Goal: Information Seeking & Learning: Learn about a topic

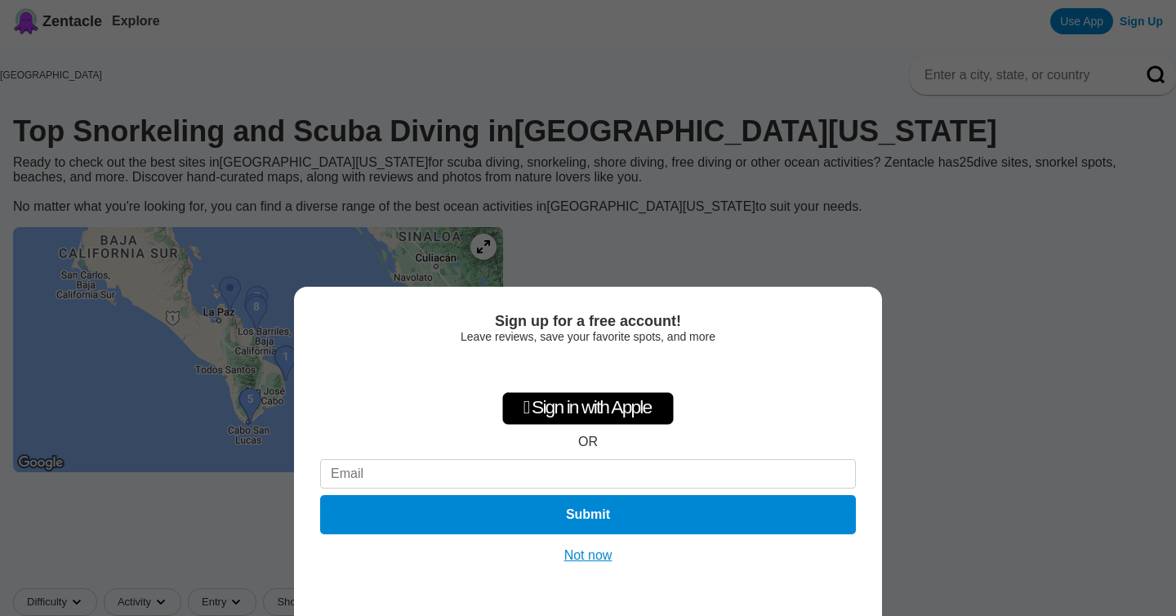
click at [579, 552] on button "Not now" at bounding box center [588, 555] width 58 height 16
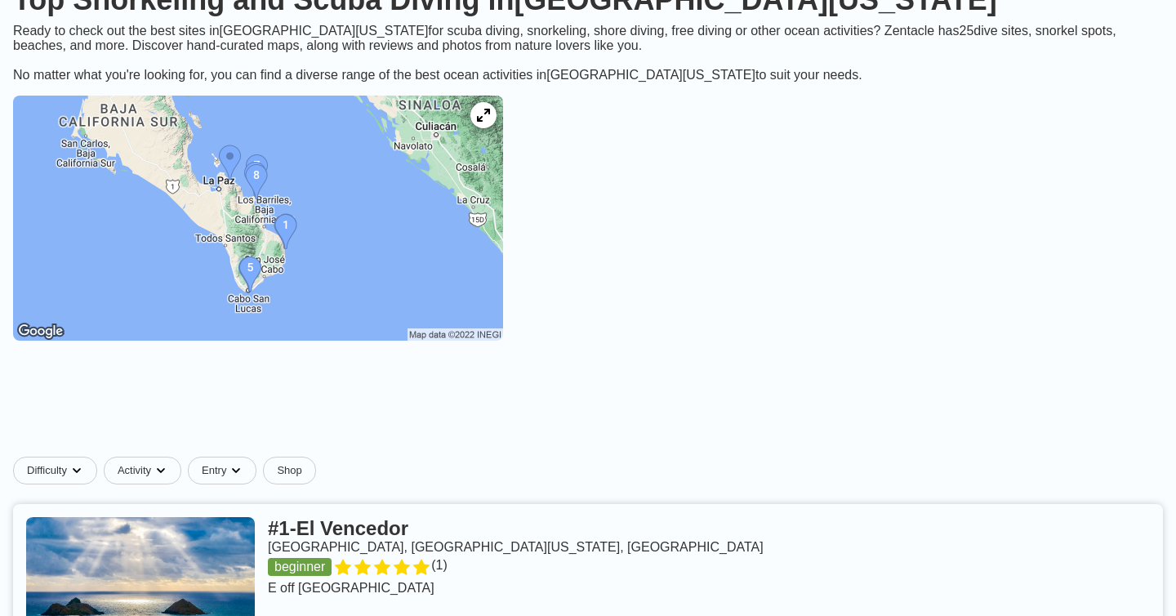
scroll to position [135, 0]
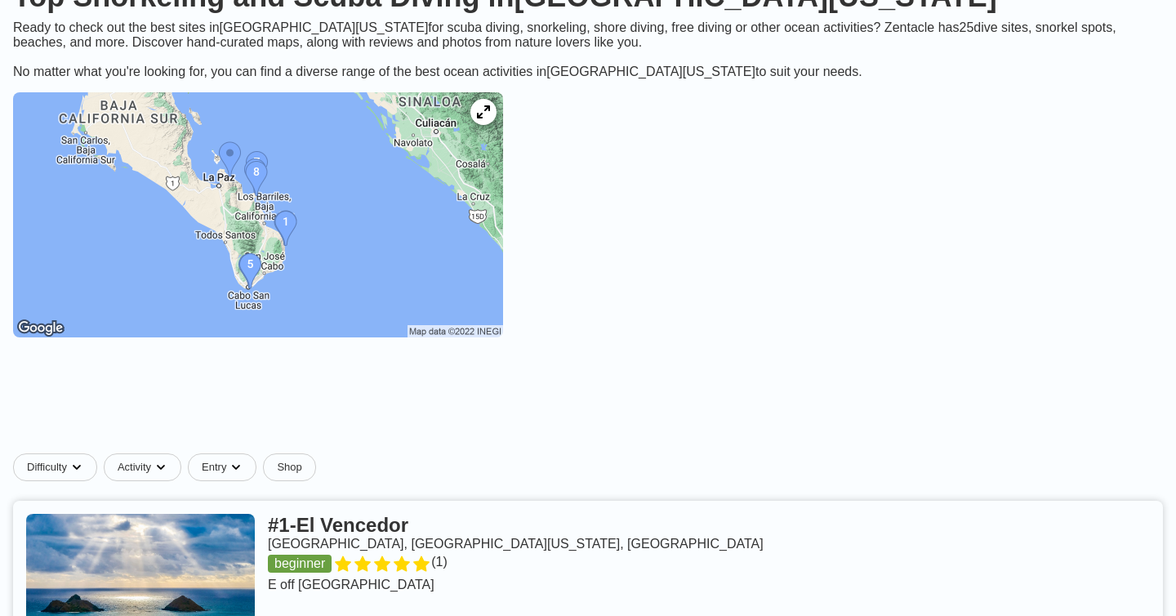
click at [362, 273] on img at bounding box center [258, 214] width 490 height 245
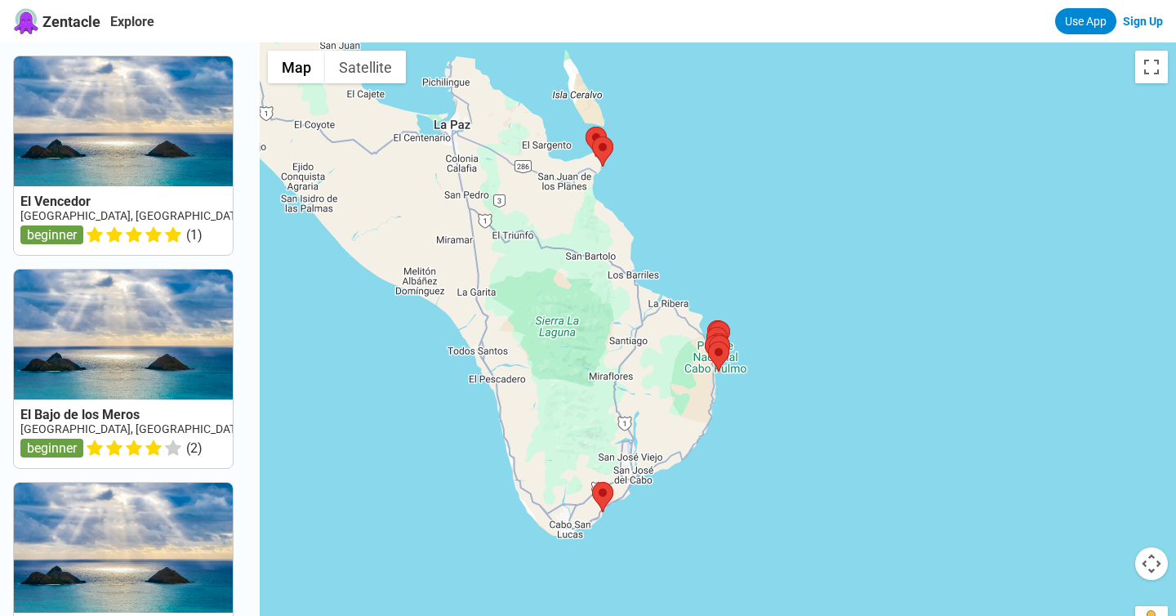
click at [733, 452] on div at bounding box center [718, 350] width 916 height 616
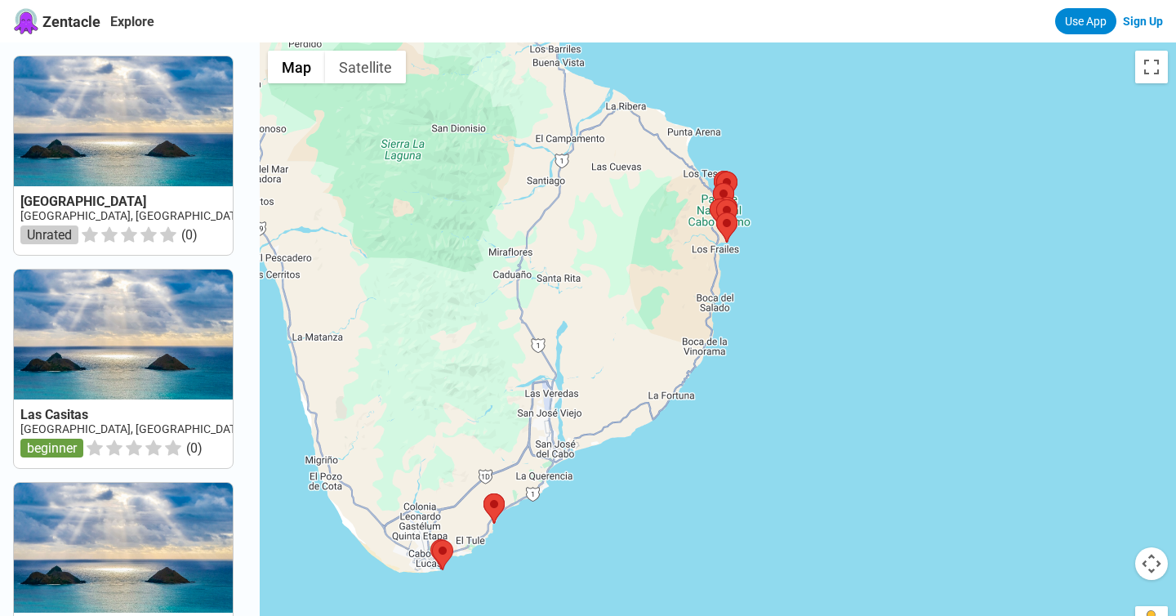
drag, startPoint x: 496, startPoint y: 581, endPoint x: 526, endPoint y: 499, distance: 87.1
click at [526, 499] on div at bounding box center [718, 350] width 916 height 616
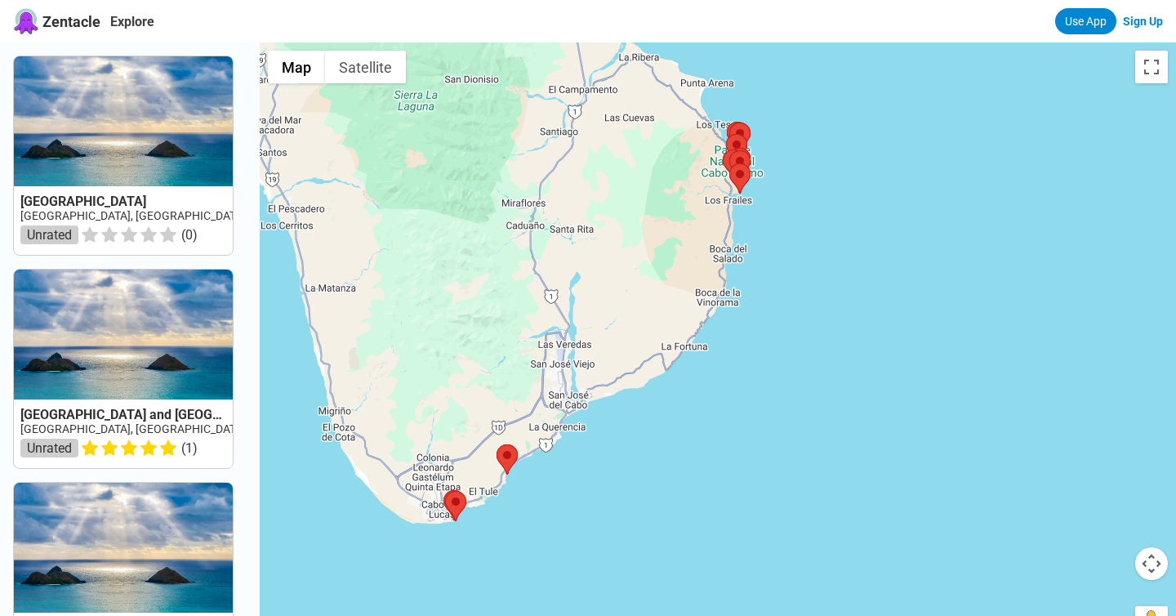
click at [457, 521] on div at bounding box center [718, 350] width 916 height 616
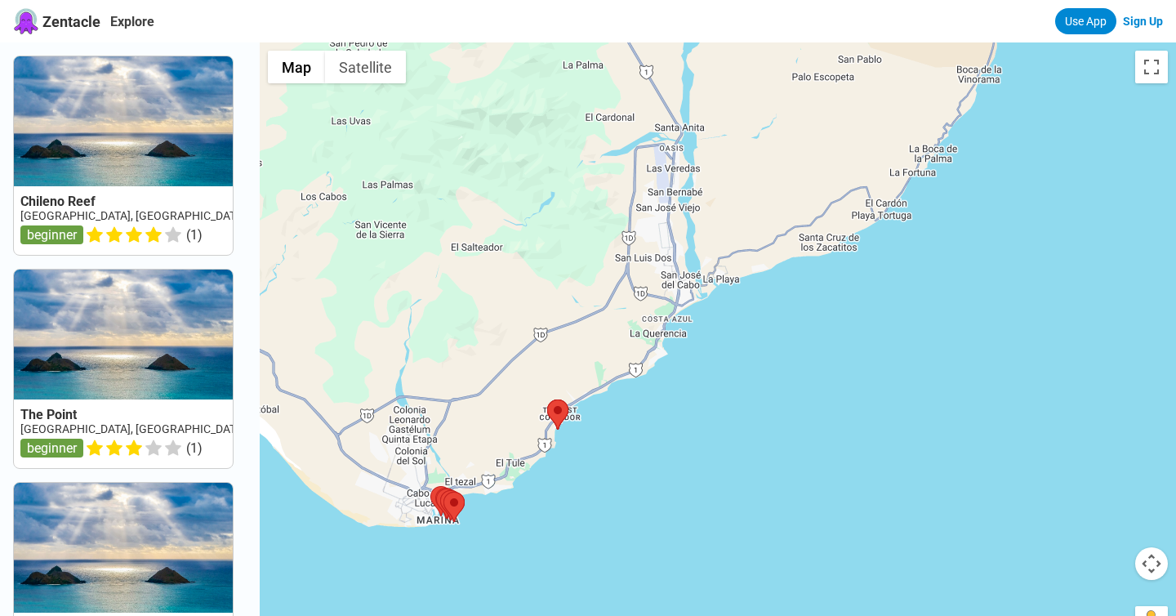
click at [462, 555] on div at bounding box center [718, 350] width 916 height 616
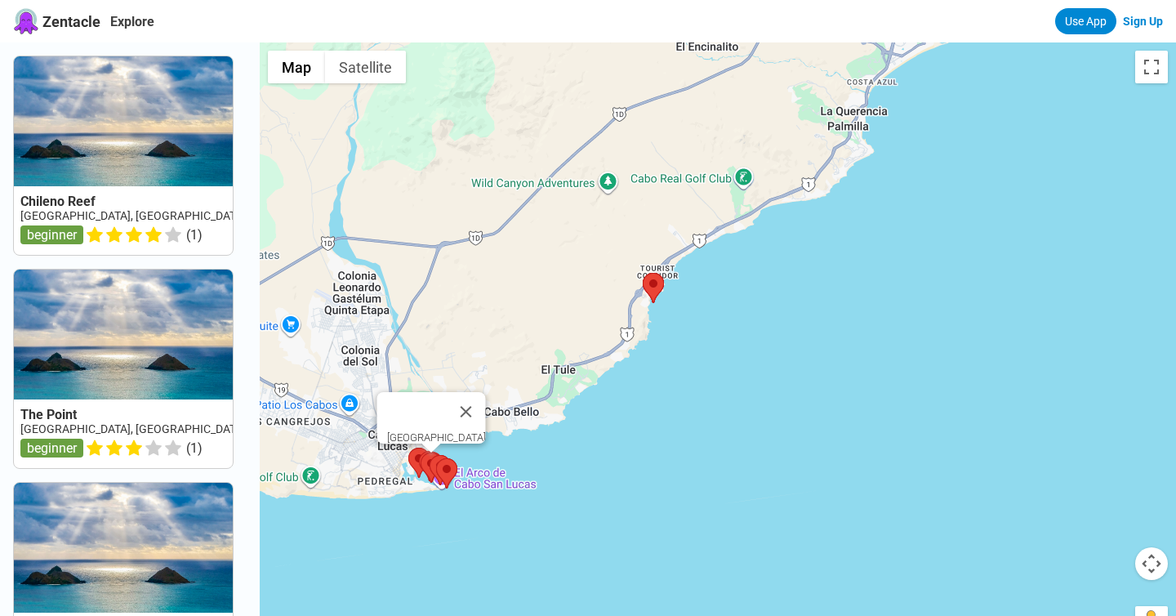
click at [421, 452] on area at bounding box center [421, 452] width 0 height 0
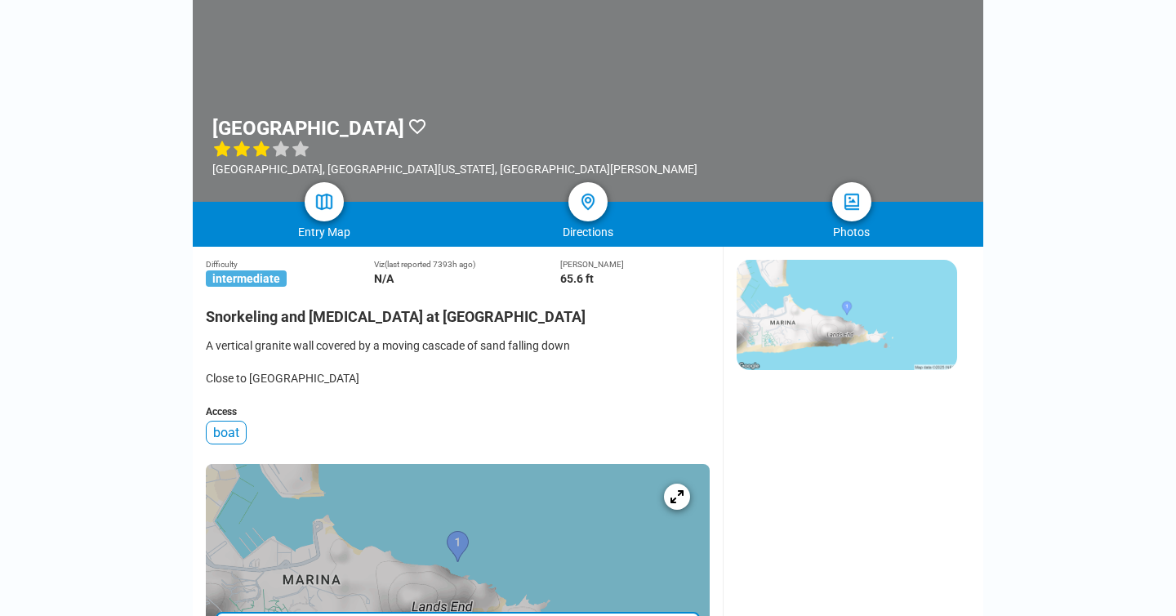
scroll to position [148, 0]
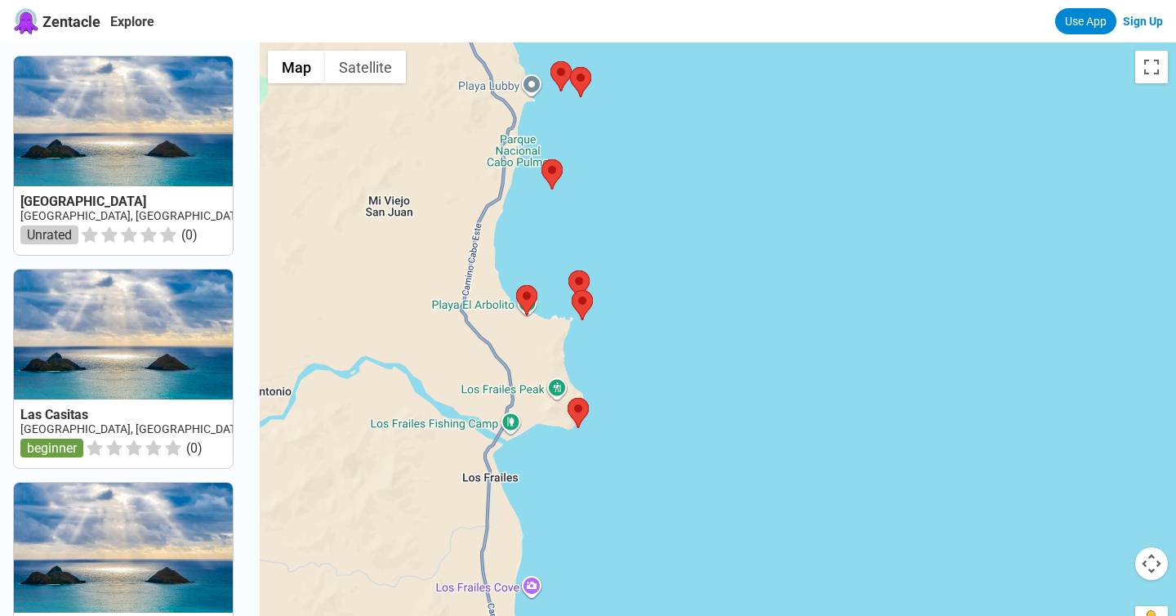
drag, startPoint x: 684, startPoint y: 180, endPoint x: 626, endPoint y: 438, distance: 264.7
click at [626, 438] on div at bounding box center [718, 350] width 916 height 616
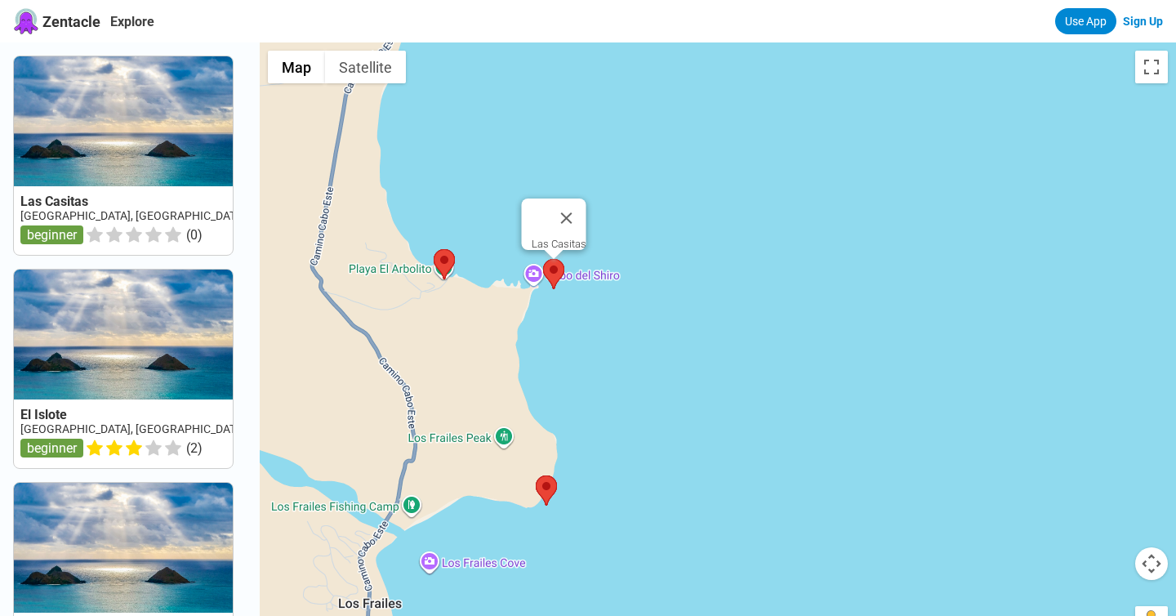
click at [543, 259] on area at bounding box center [543, 259] width 0 height 0
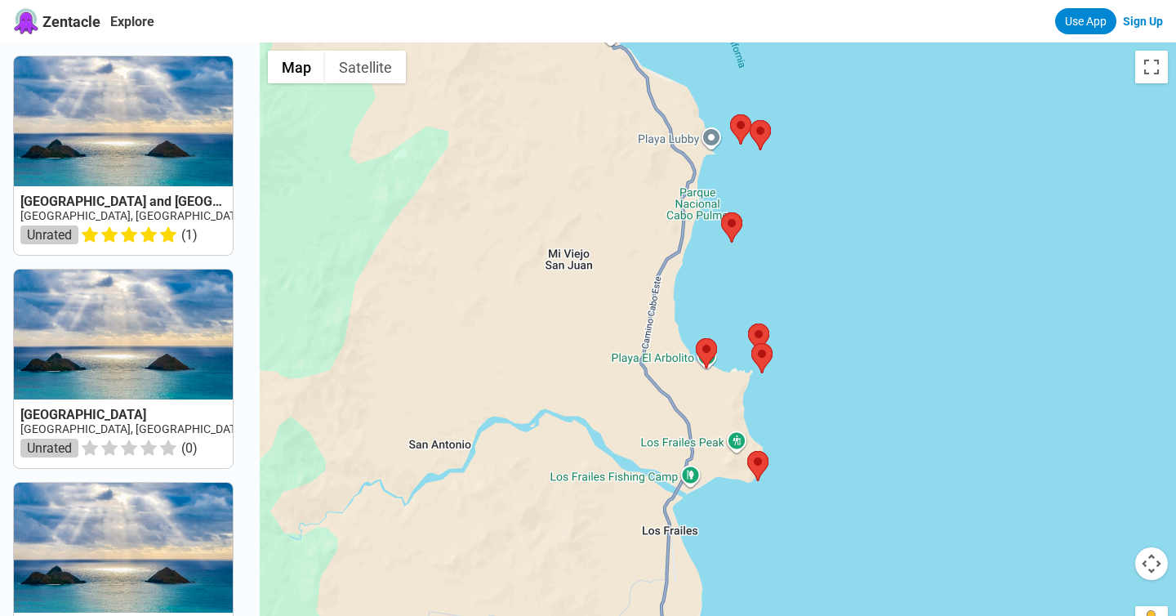
drag, startPoint x: 846, startPoint y: 297, endPoint x: 633, endPoint y: 424, distance: 247.9
click at [633, 424] on div at bounding box center [718, 350] width 916 height 616
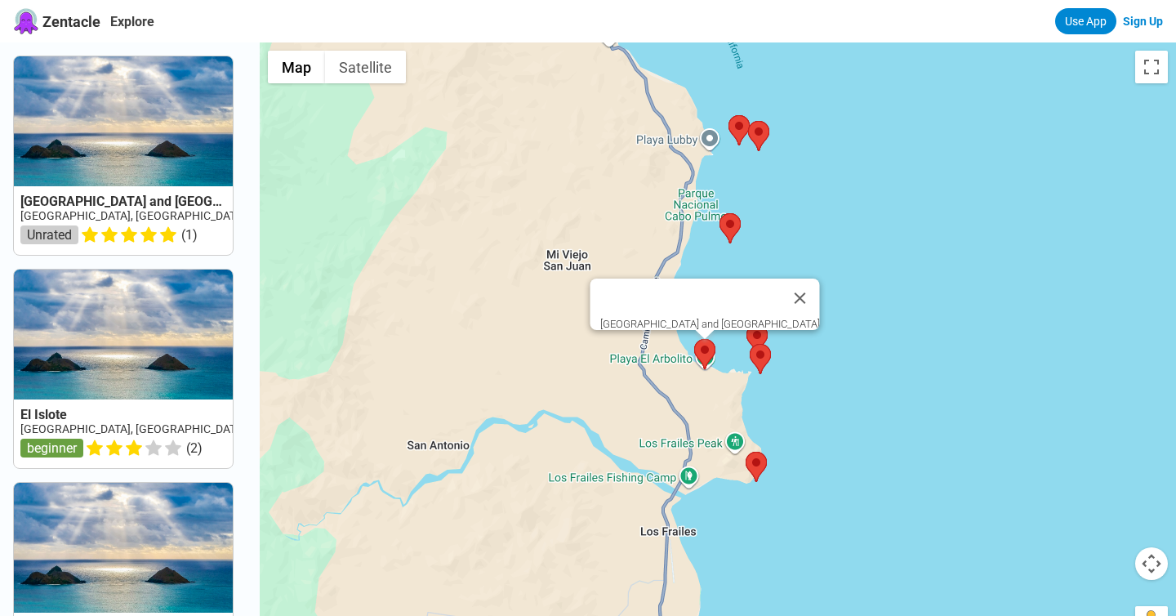
click at [694, 339] on area at bounding box center [694, 339] width 0 height 0
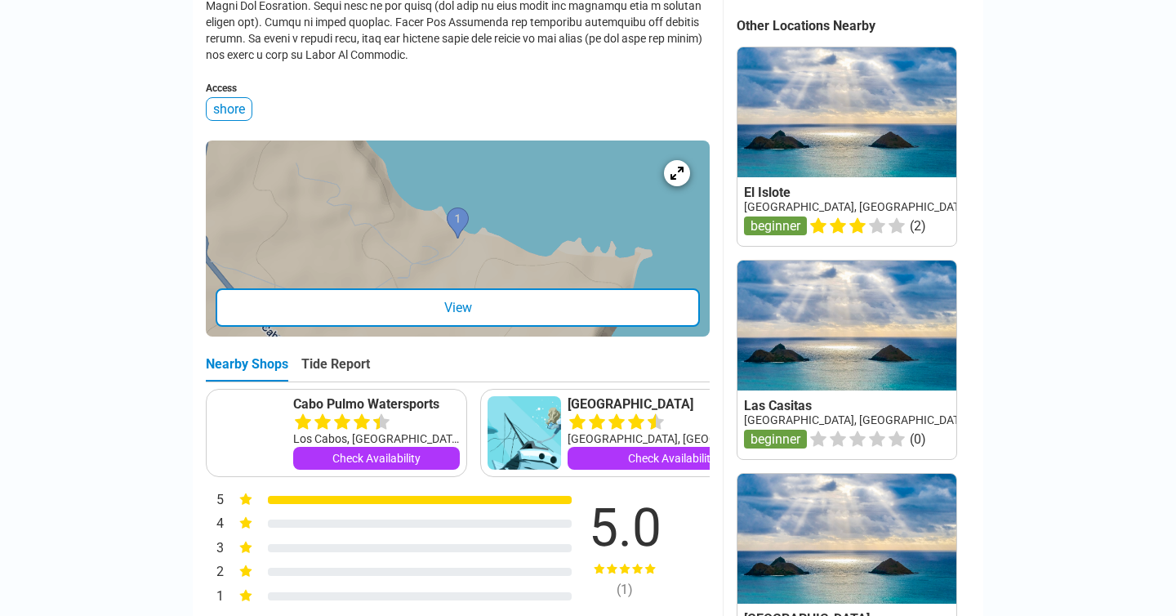
scroll to position [935, 0]
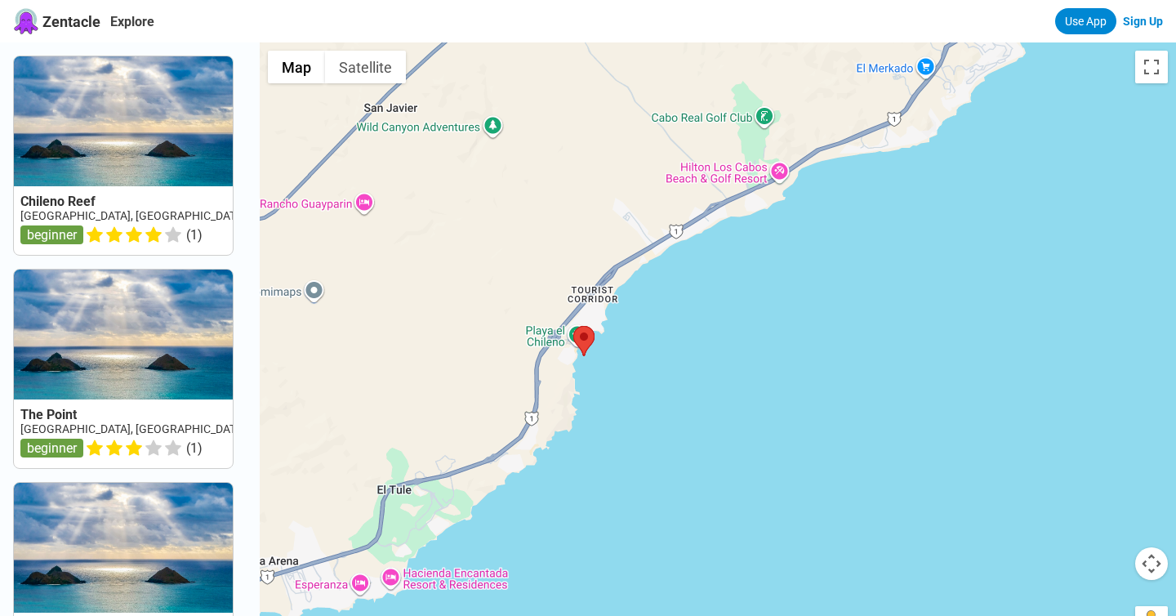
drag, startPoint x: 579, startPoint y: 575, endPoint x: 584, endPoint y: 359, distance: 216.5
click at [584, 358] on div at bounding box center [718, 350] width 916 height 616
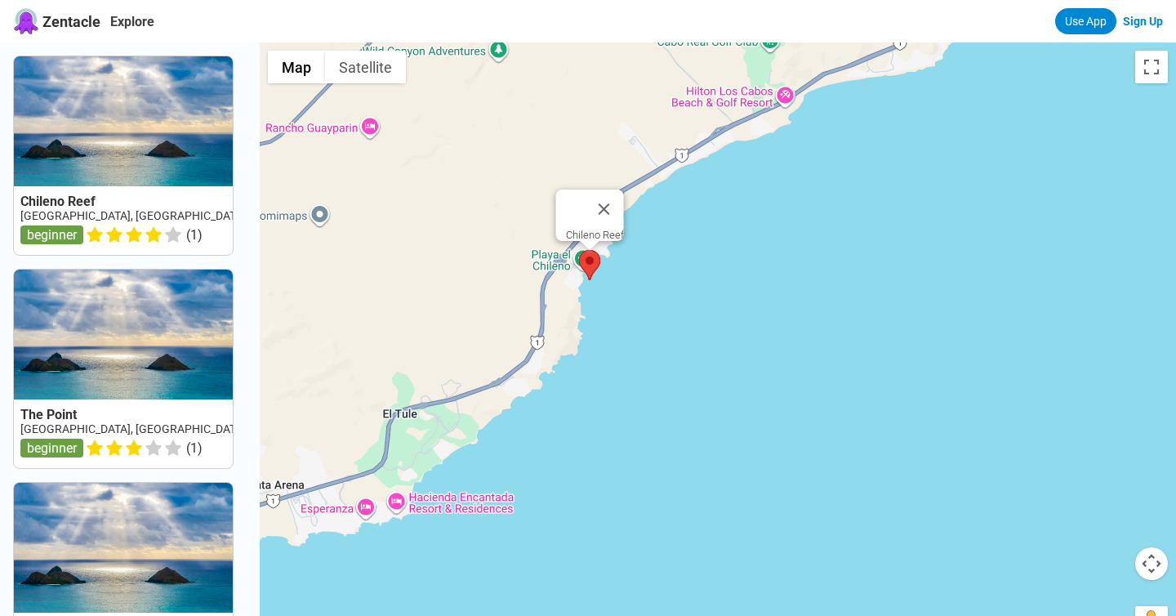
click at [579, 250] on area at bounding box center [579, 250] width 0 height 0
